Goal: Task Accomplishment & Management: Use online tool/utility

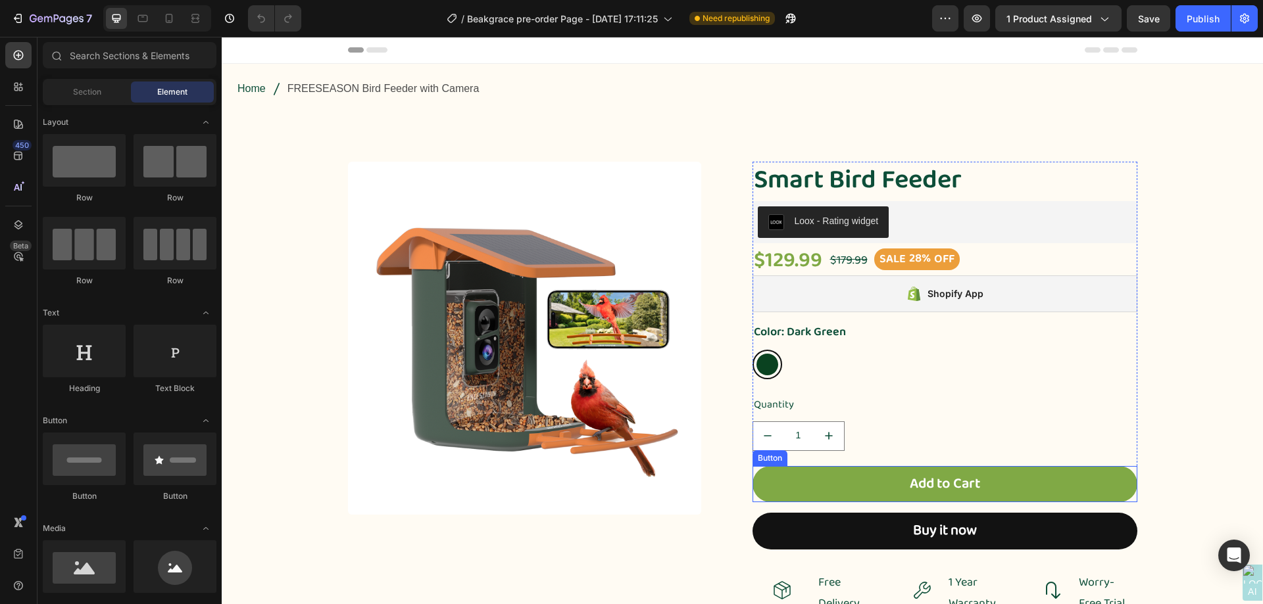
click at [772, 460] on div "Button" at bounding box center [770, 458] width 30 height 12
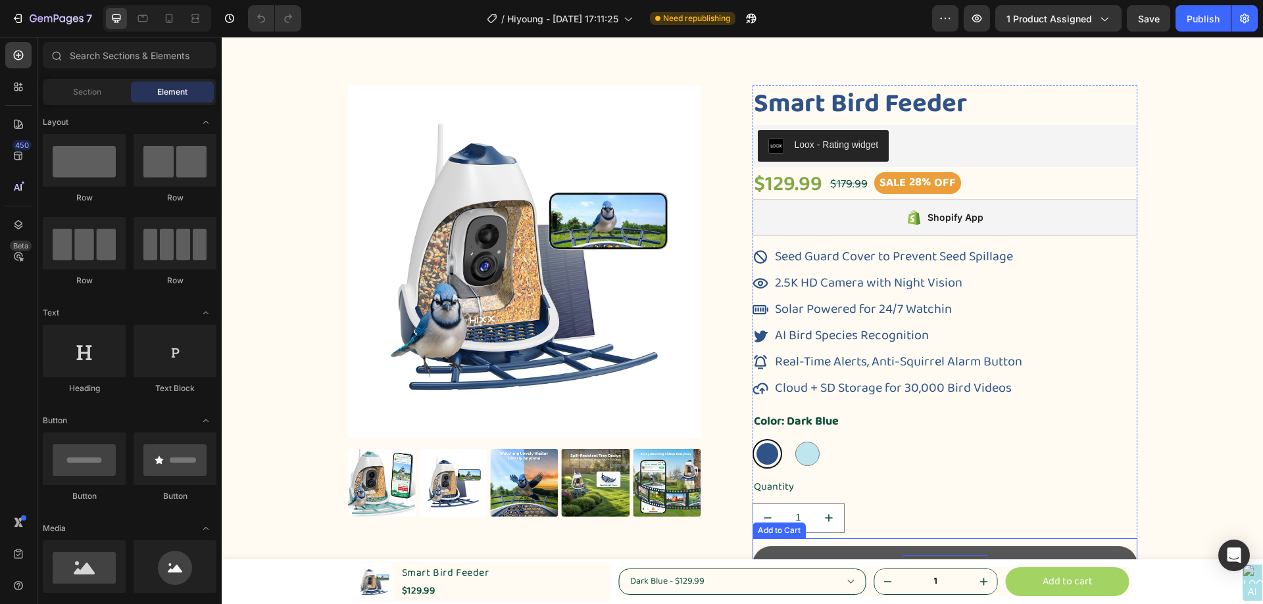
scroll to position [263, 0]
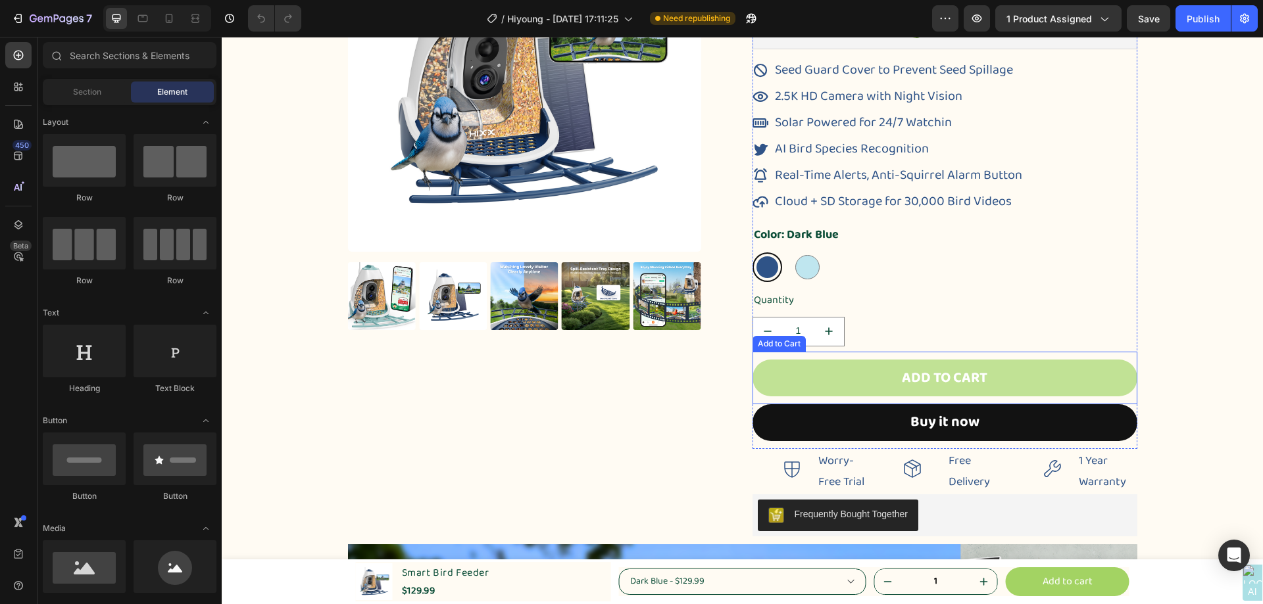
click at [781, 344] on div "Add to Cart" at bounding box center [779, 344] width 48 height 12
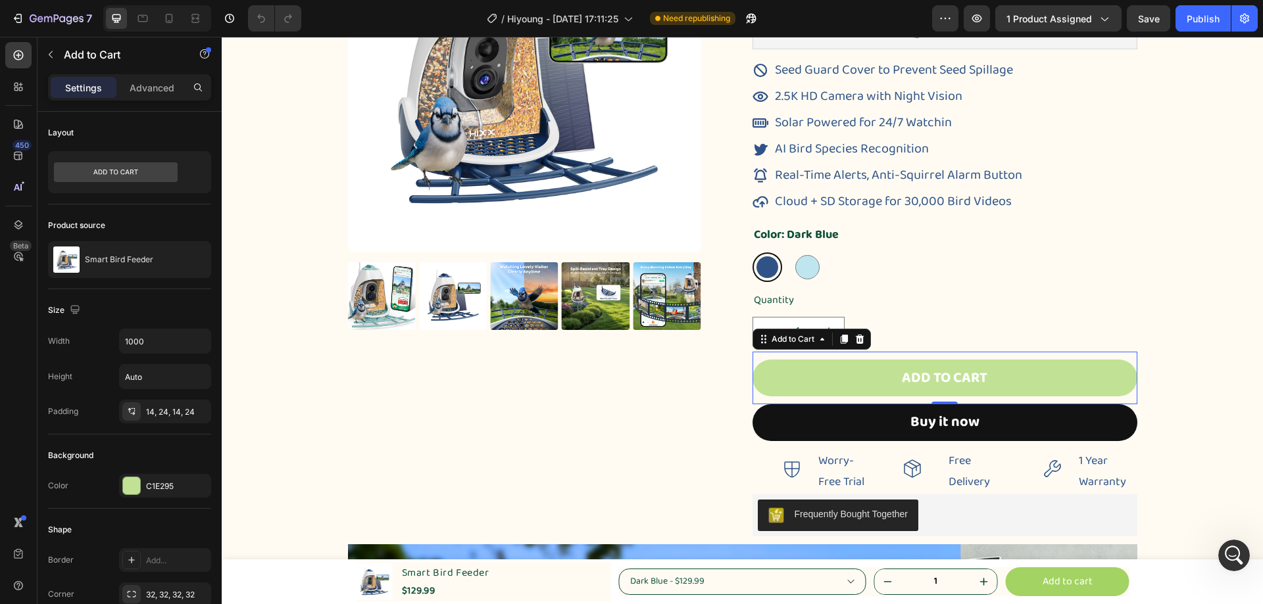
scroll to position [0, 0]
